Goal: Information Seeking & Learning: Understand process/instructions

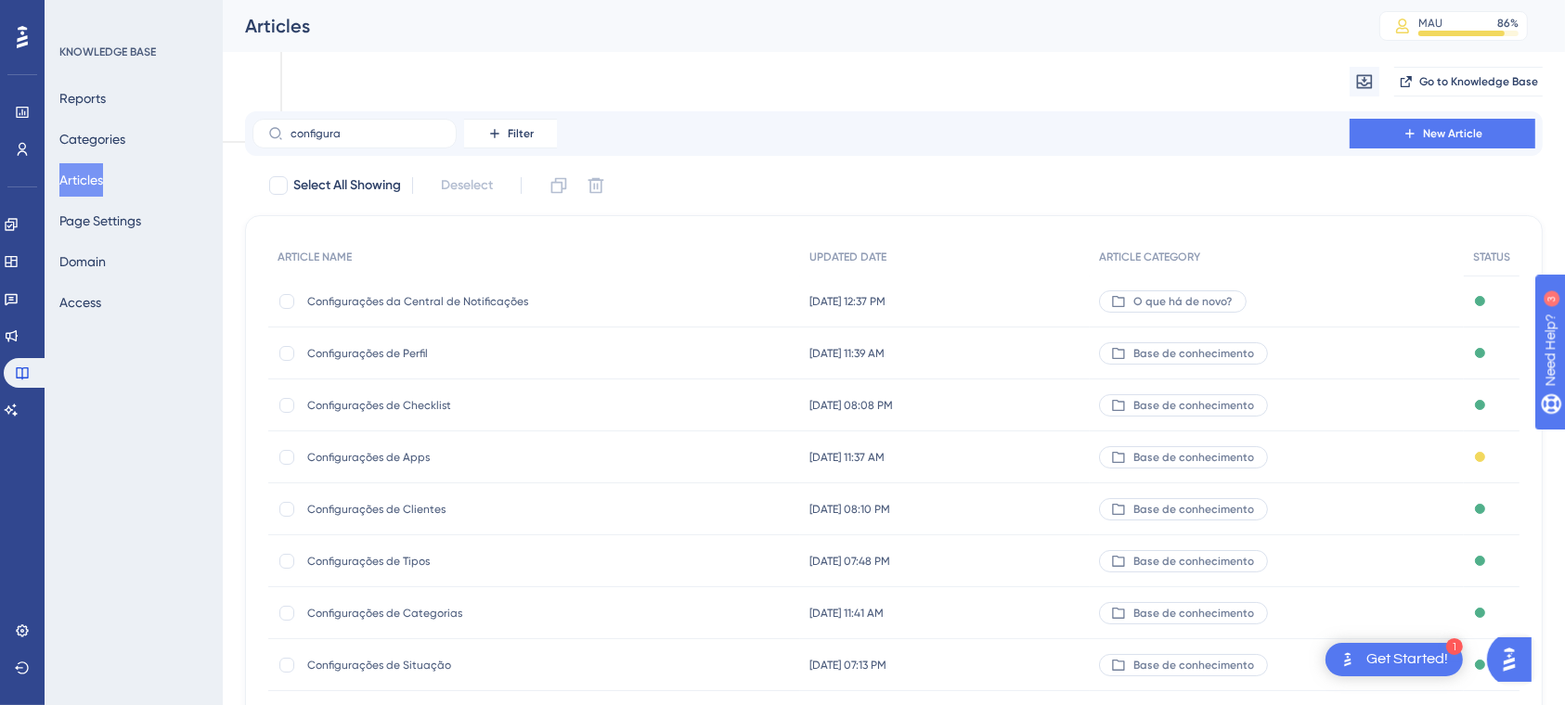
type input "configura"
click at [386, 514] on span "Configurações de Clientes" at bounding box center [455, 509] width 297 height 15
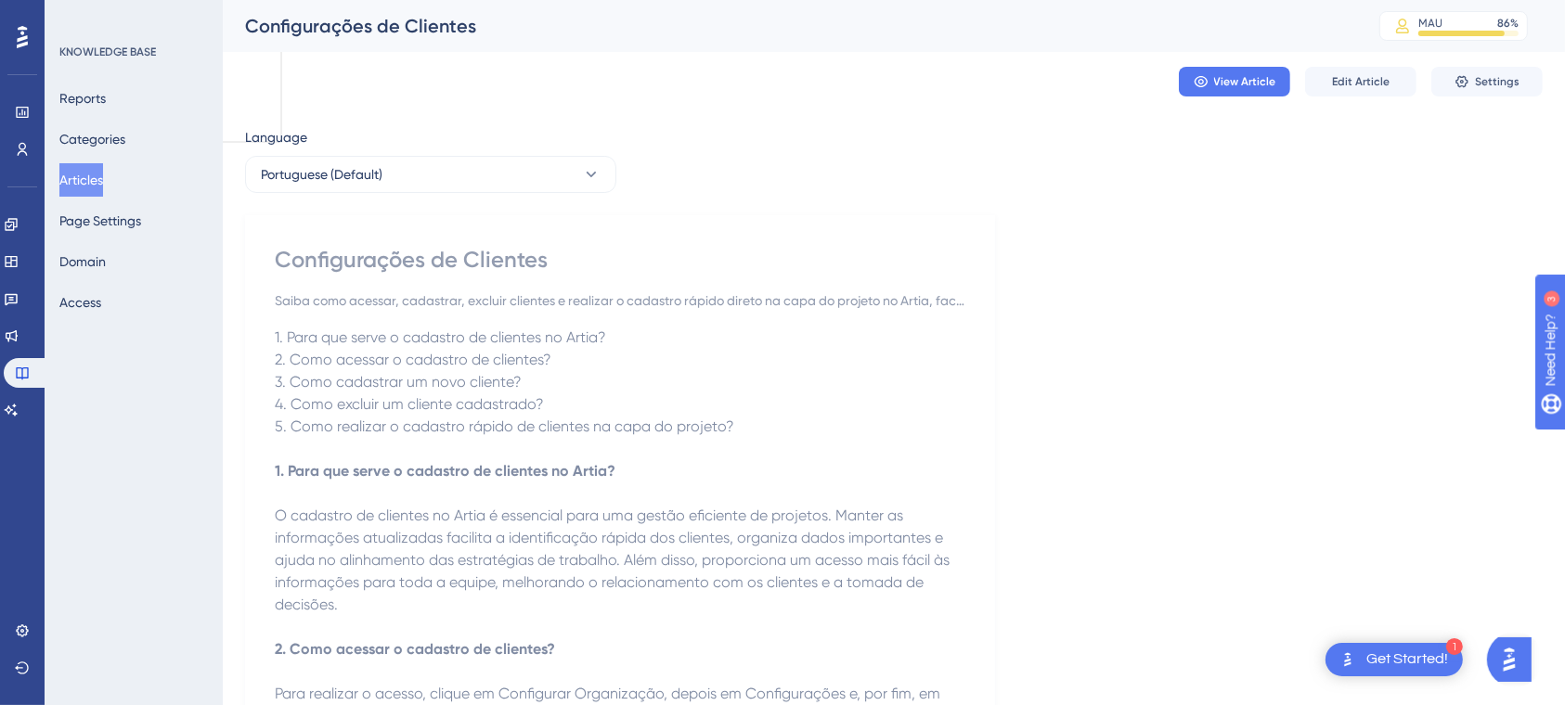
click at [103, 177] on button "Articles" at bounding box center [81, 179] width 44 height 33
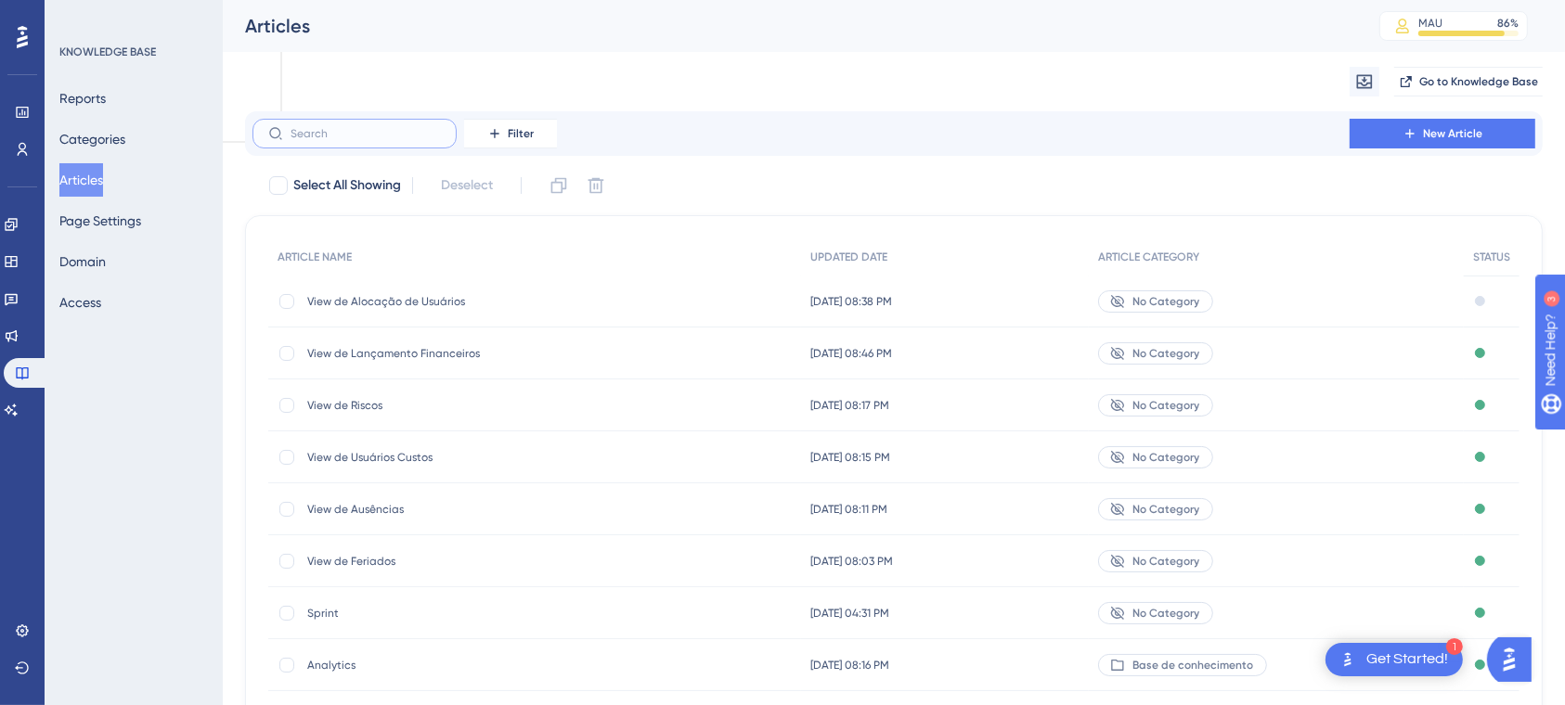
click at [380, 137] on input "text" at bounding box center [366, 133] width 150 height 13
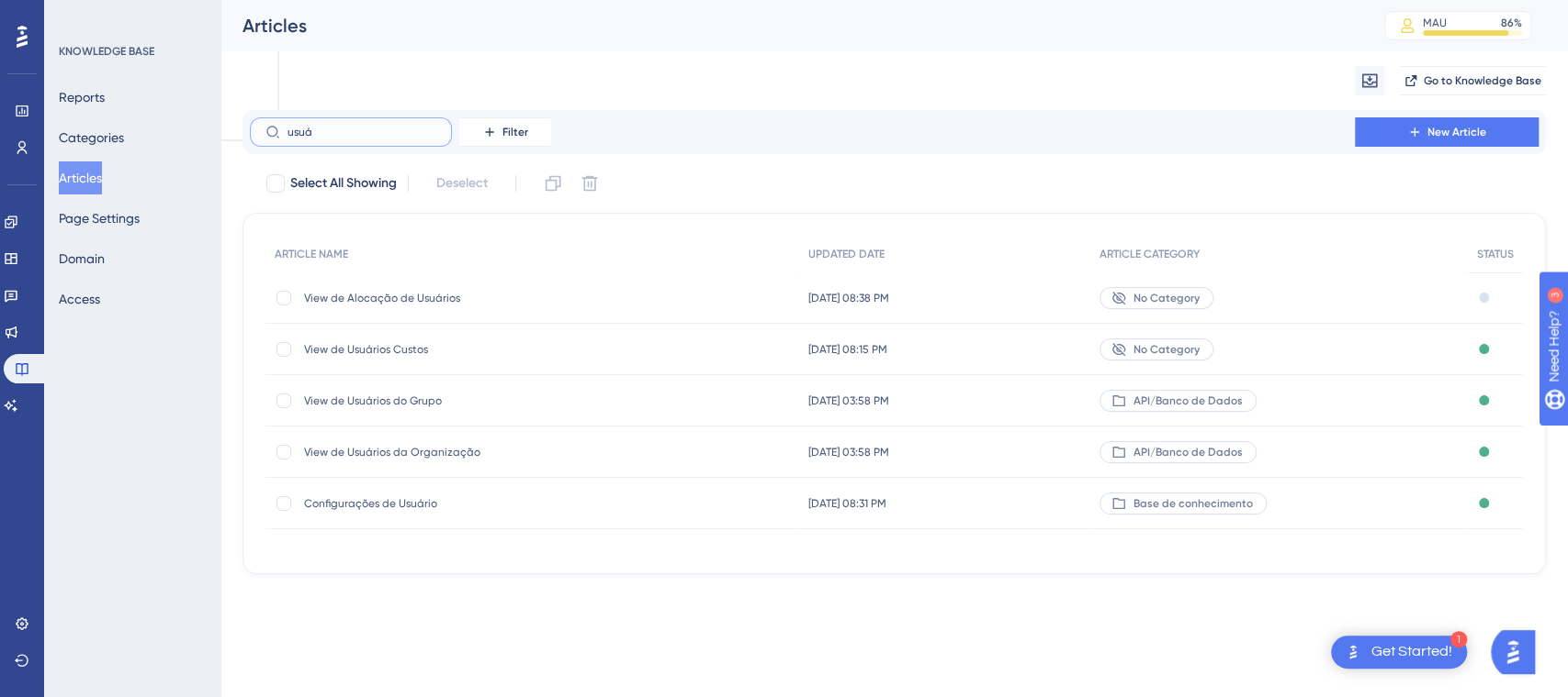
type input "usuá"
click at [394, 502] on span "Configurações de Usuário" at bounding box center [450, 503] width 294 height 15
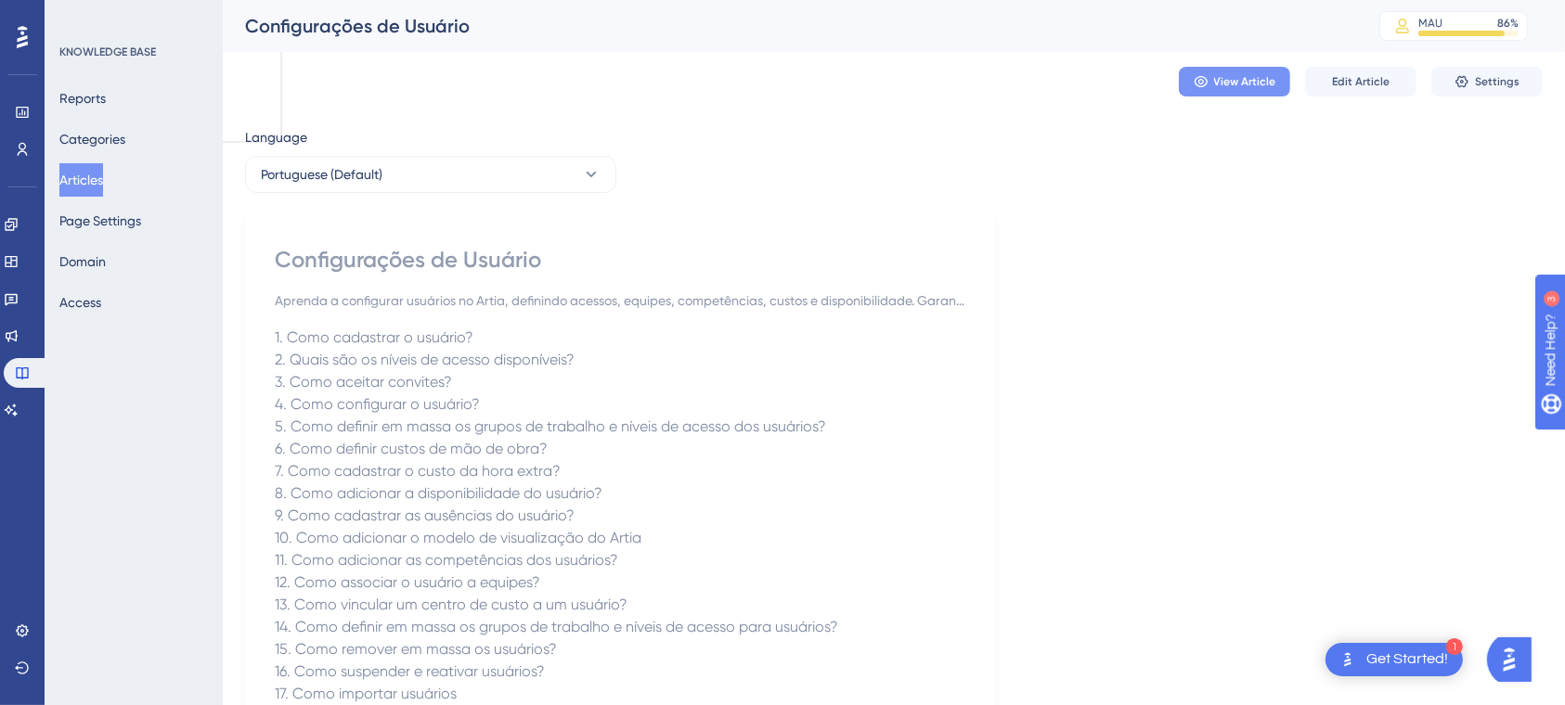
click at [1218, 85] on span "View Article" at bounding box center [1245, 81] width 62 height 15
